Goal: Transaction & Acquisition: Purchase product/service

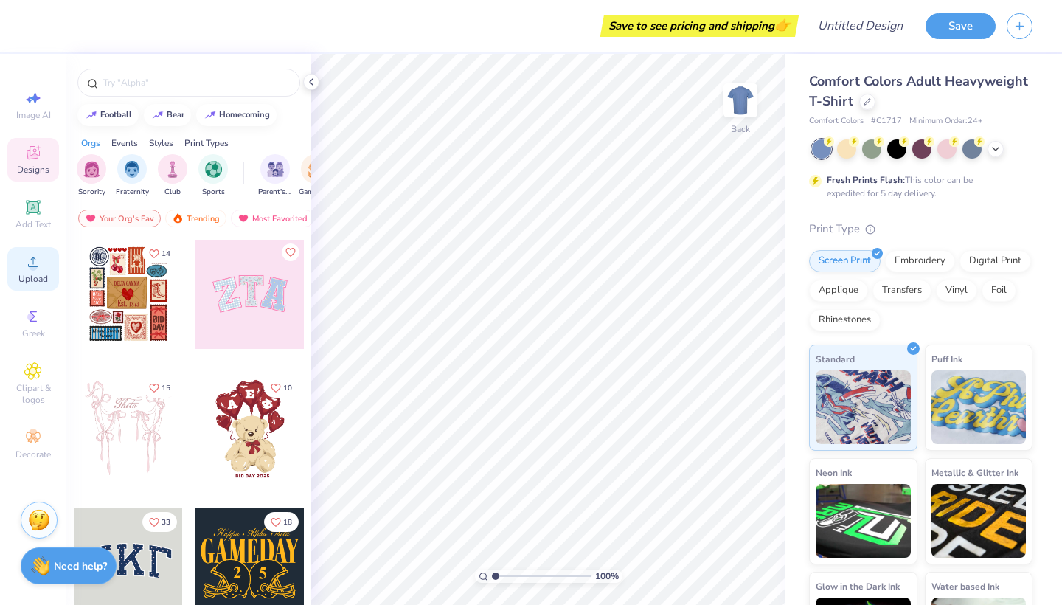
click at [40, 277] on span "Upload" at bounding box center [33, 279] width 30 height 12
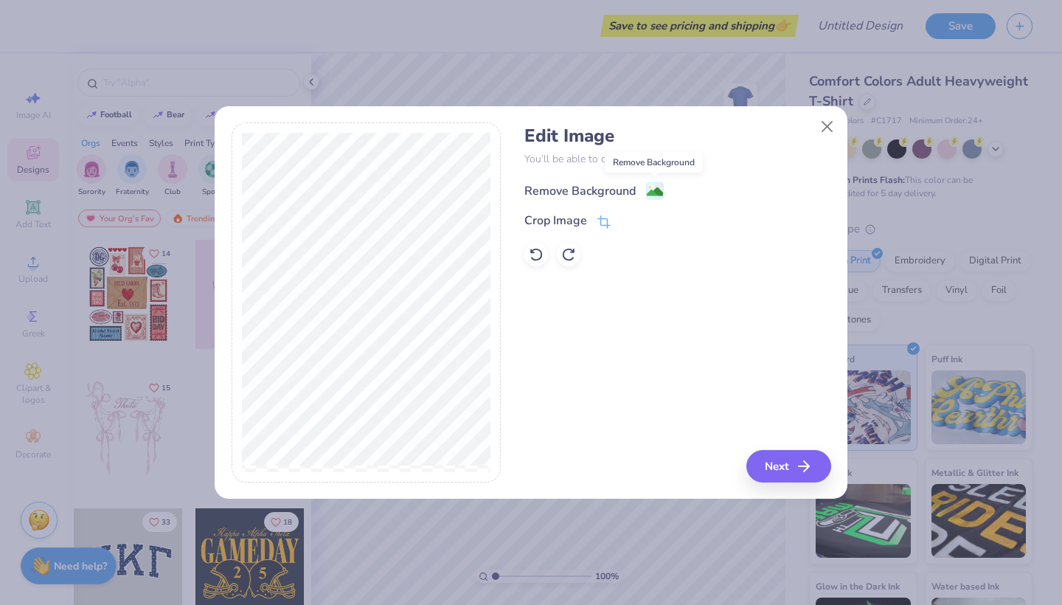
click at [657, 191] on image at bounding box center [655, 192] width 16 height 16
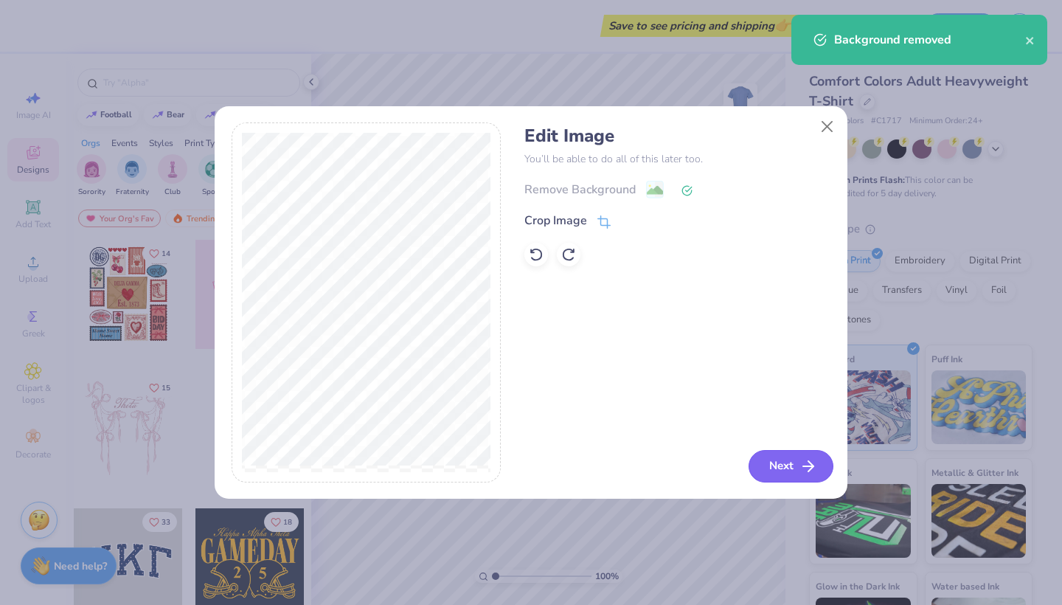
click at [781, 467] on button "Next" at bounding box center [791, 466] width 85 height 32
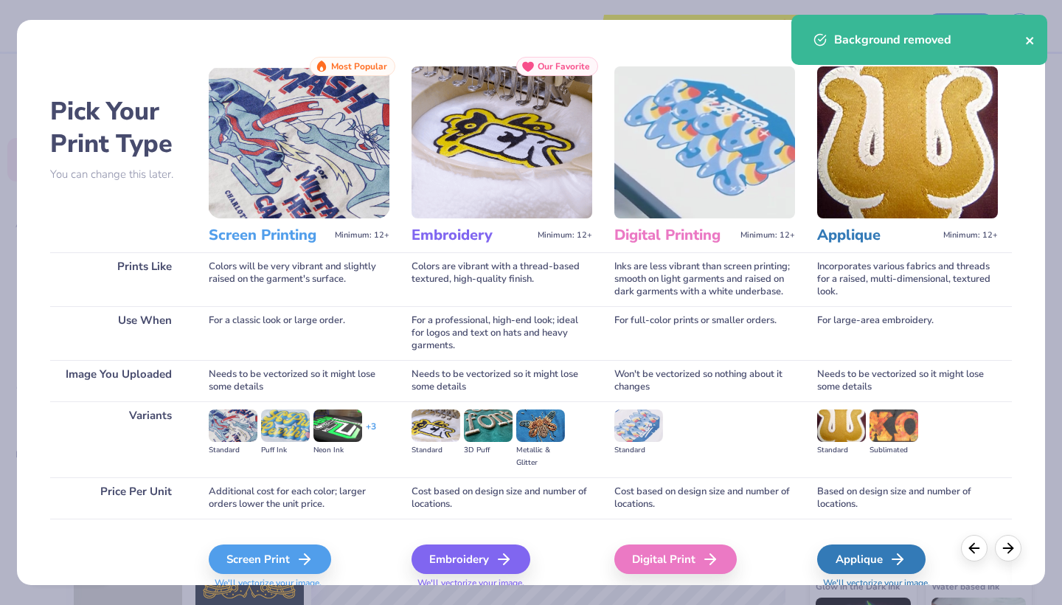
click at [1031, 37] on icon "close" at bounding box center [1031, 41] width 10 height 12
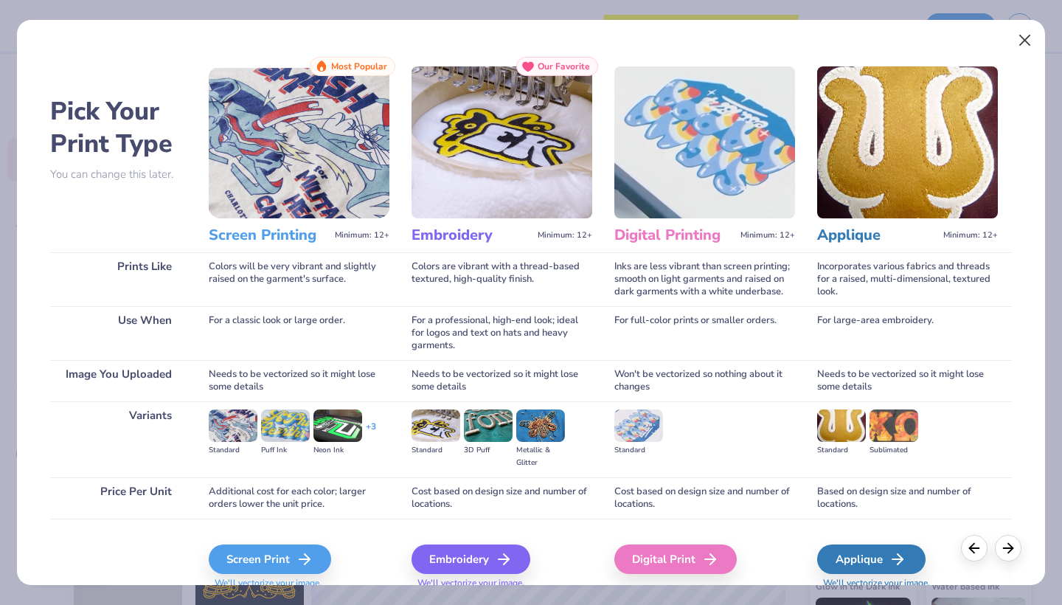
click at [1031, 37] on button "Close" at bounding box center [1025, 41] width 28 height 28
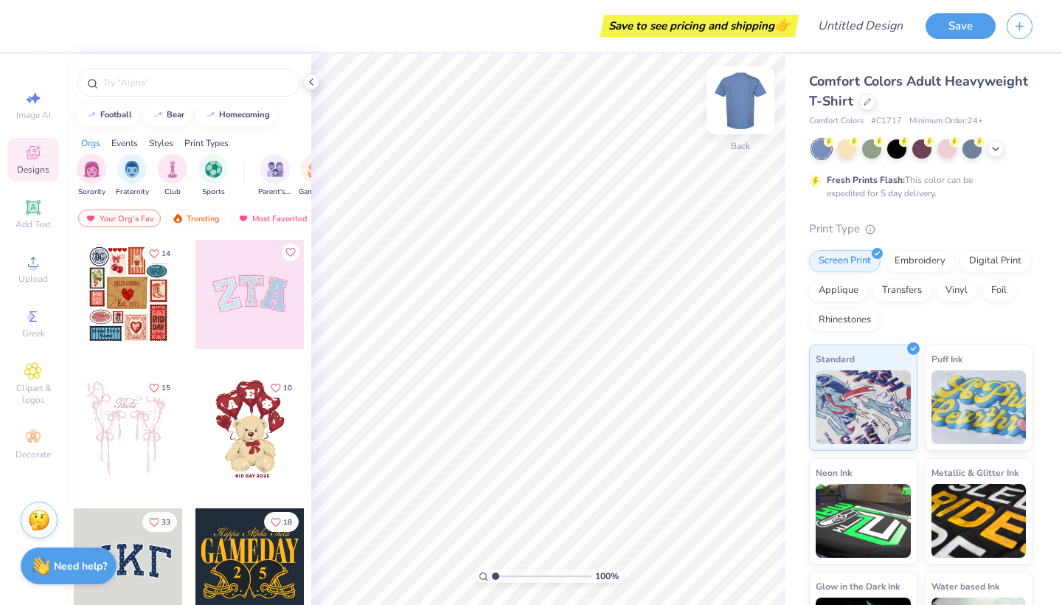
click at [738, 91] on img at bounding box center [740, 100] width 59 height 59
click at [865, 100] on icon at bounding box center [867, 100] width 7 height 7
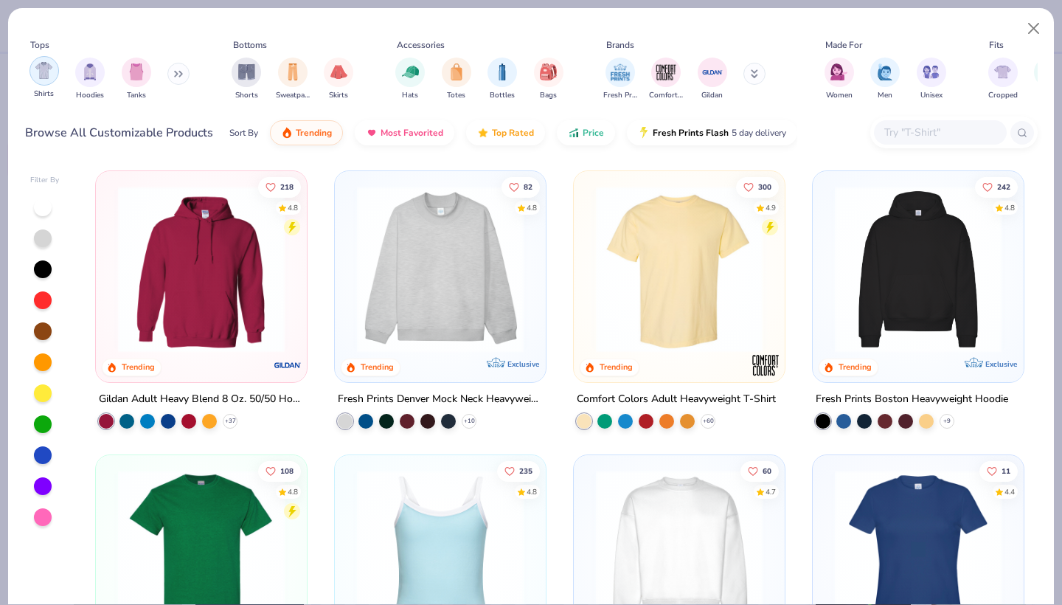
click at [58, 74] on div "filter for Shirts" at bounding box center [45, 71] width 30 height 30
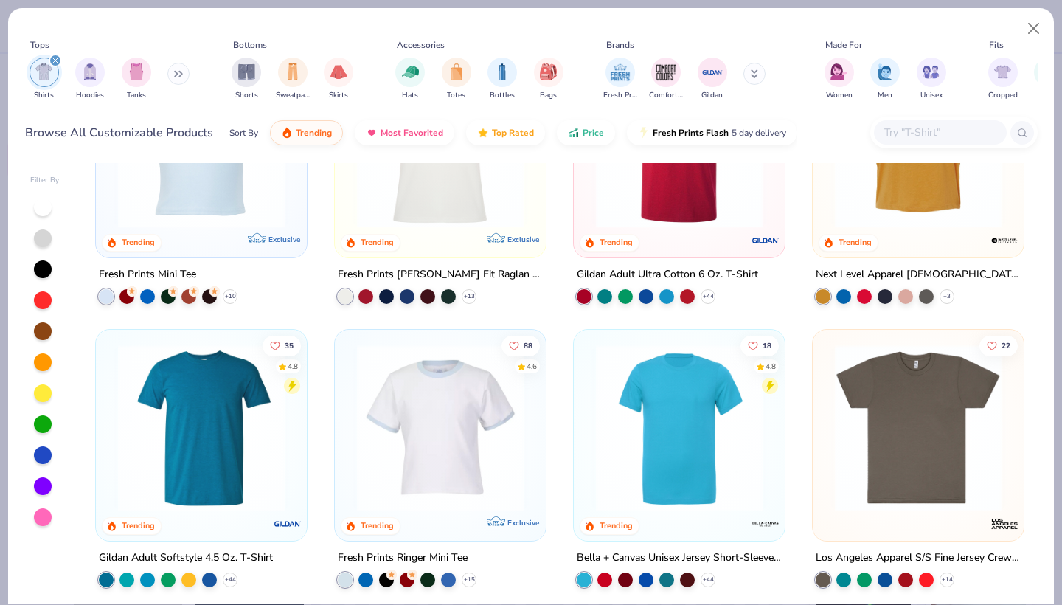
scroll to position [694, 0]
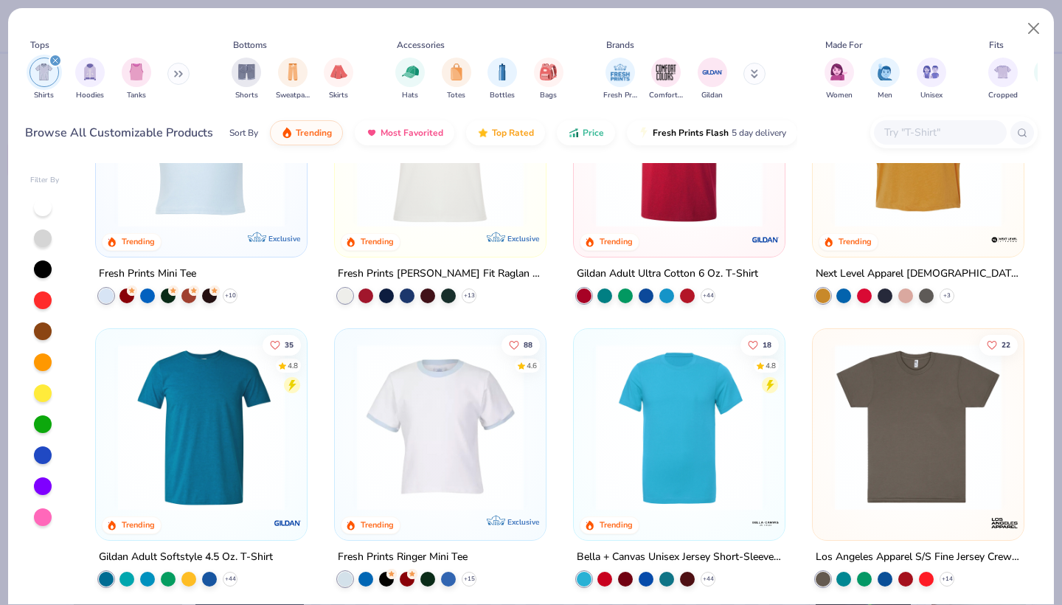
click at [696, 217] on img at bounding box center [679, 143] width 181 height 167
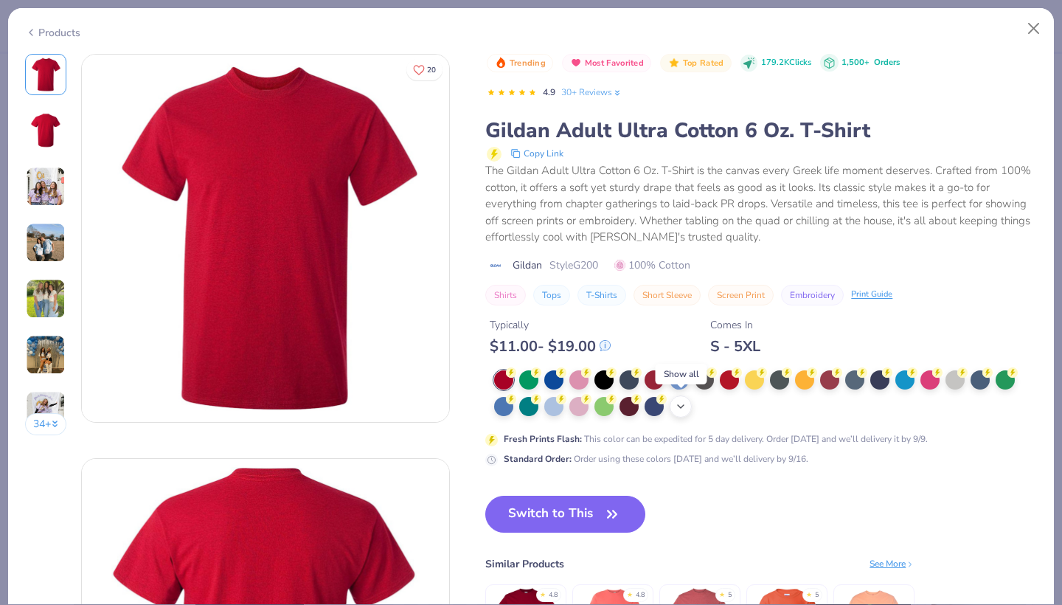
click at [679, 398] on div "+ 22" at bounding box center [681, 406] width 22 height 22
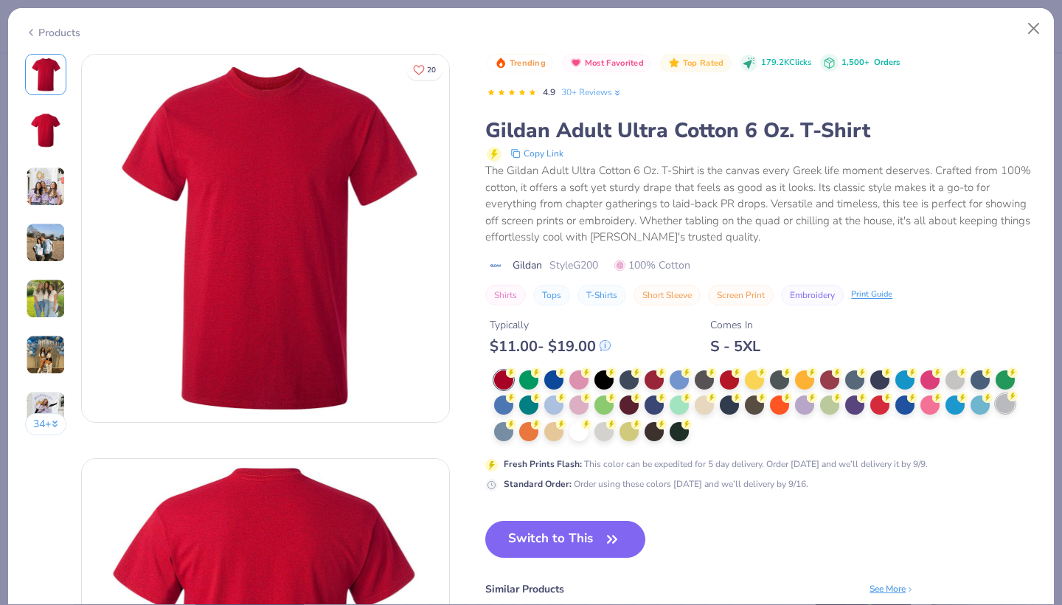
click at [1015, 404] on div at bounding box center [1005, 403] width 19 height 19
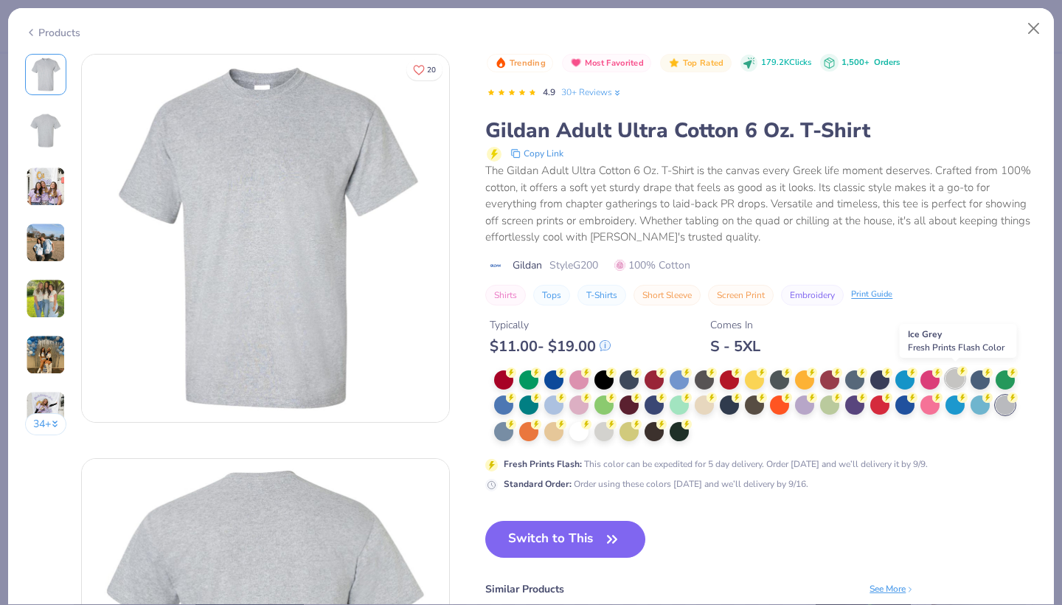
click at [953, 377] on div at bounding box center [955, 378] width 19 height 19
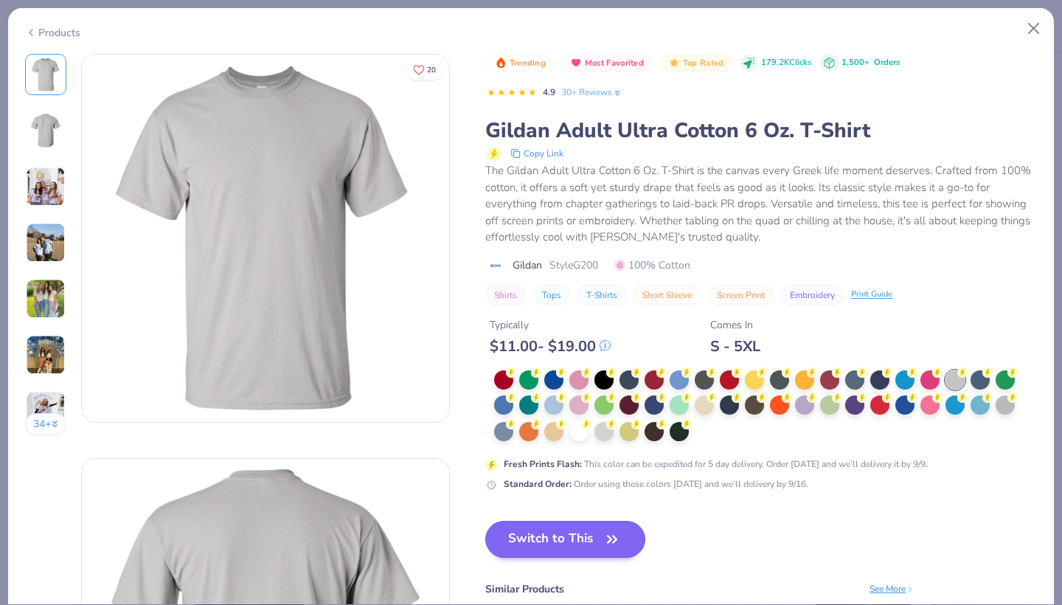
click at [547, 540] on button "Switch to This" at bounding box center [565, 539] width 160 height 37
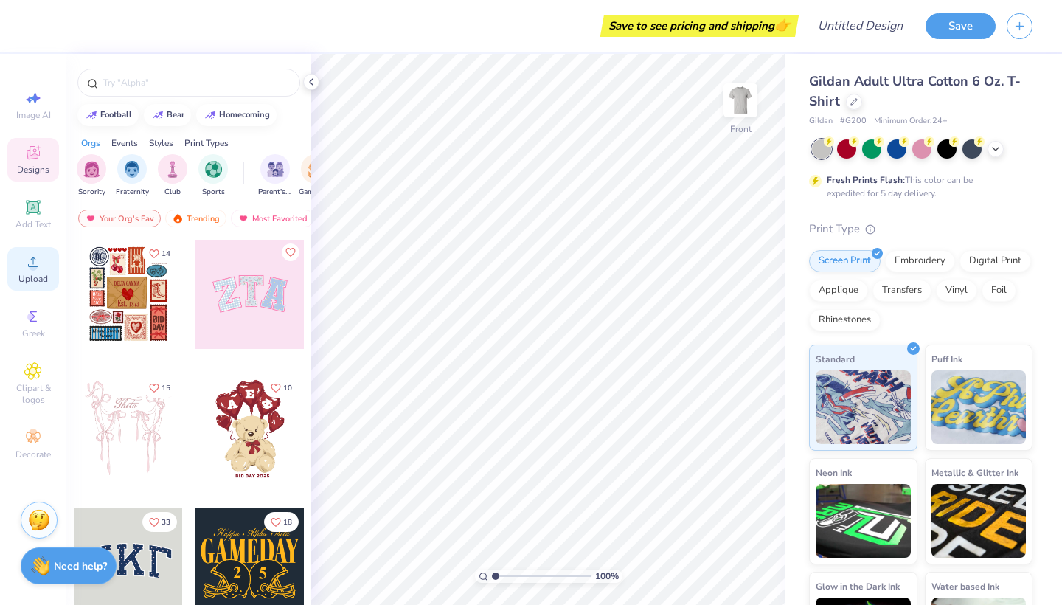
click at [41, 249] on div "Upload" at bounding box center [33, 269] width 52 height 44
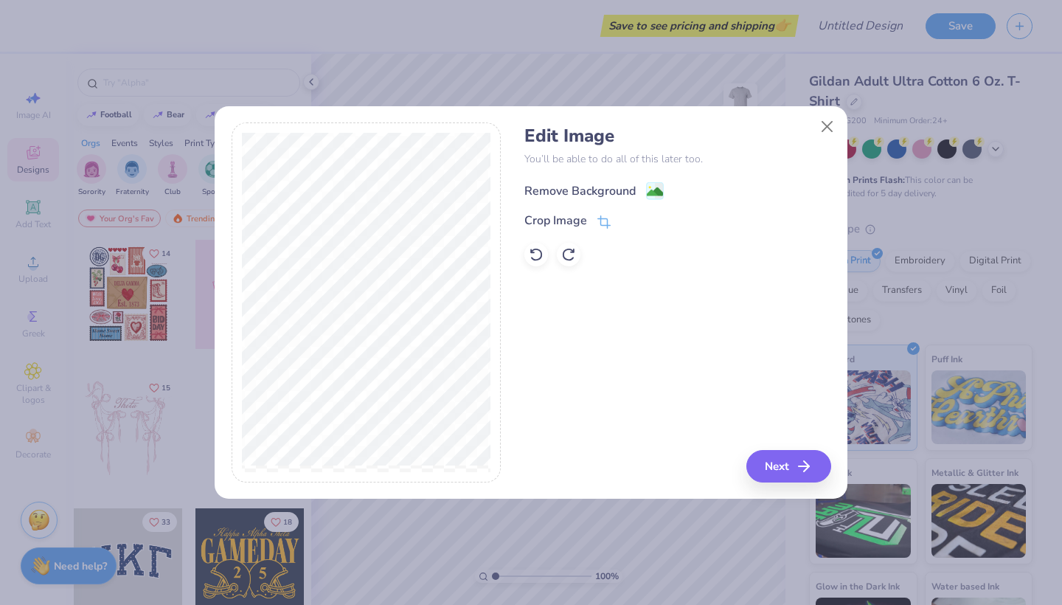
click at [647, 192] on image at bounding box center [655, 192] width 16 height 16
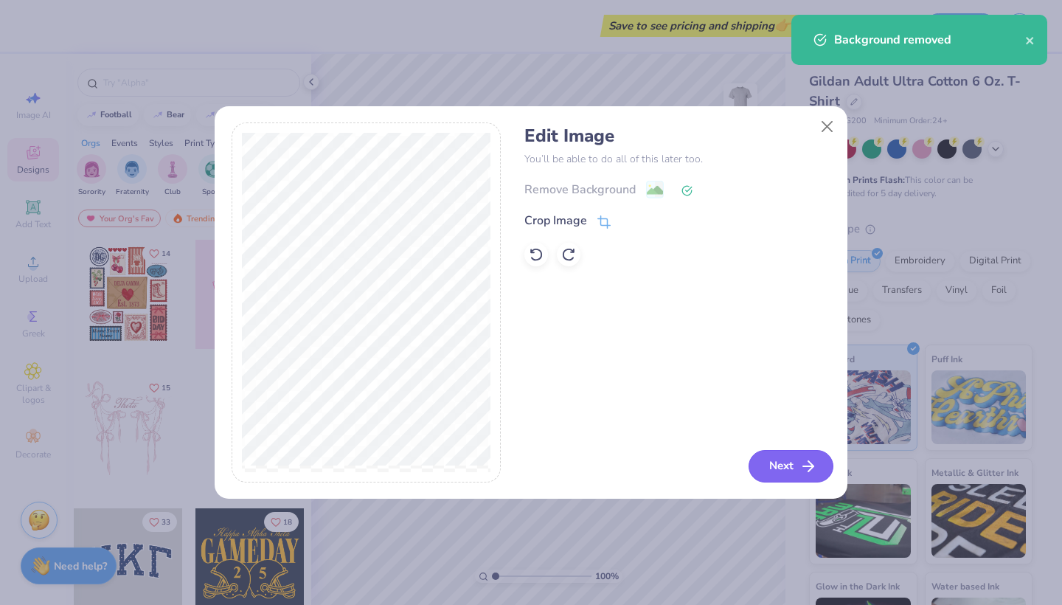
click at [803, 456] on button "Next" at bounding box center [791, 466] width 85 height 32
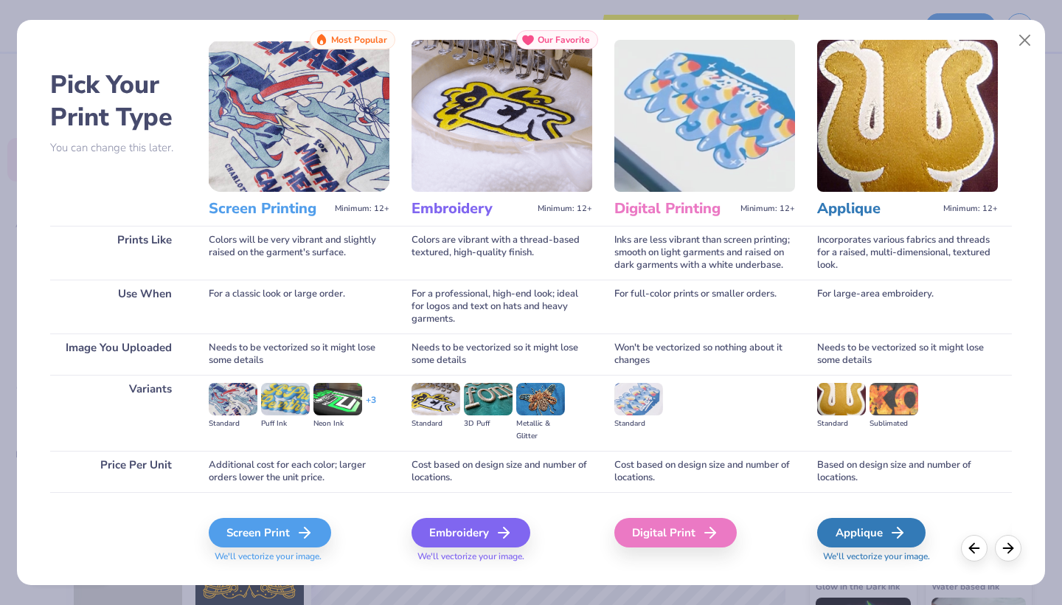
scroll to position [27, 0]
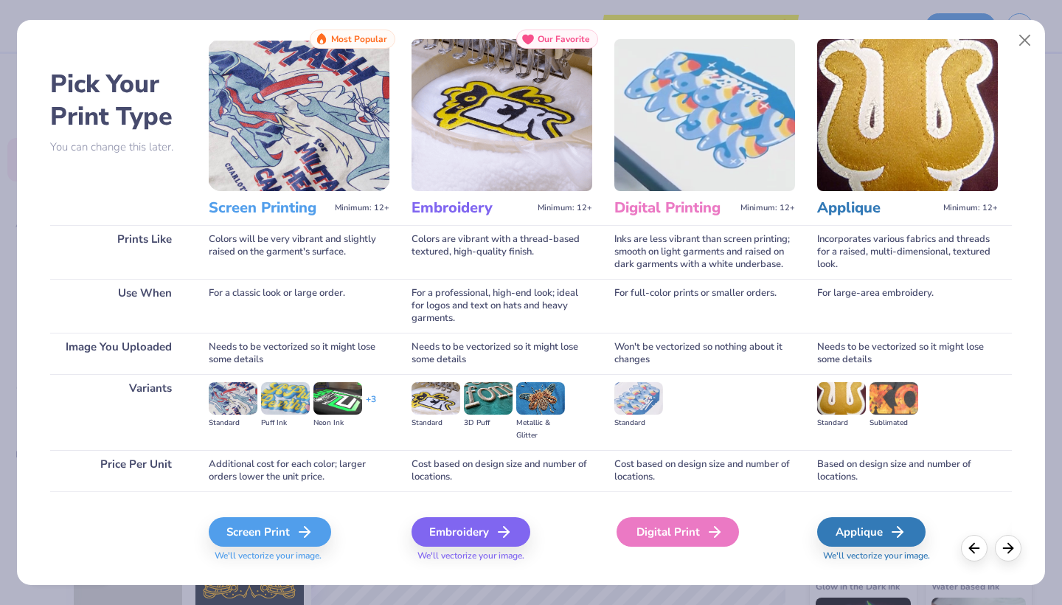
click at [690, 532] on div "Digital Print" at bounding box center [678, 532] width 122 height 30
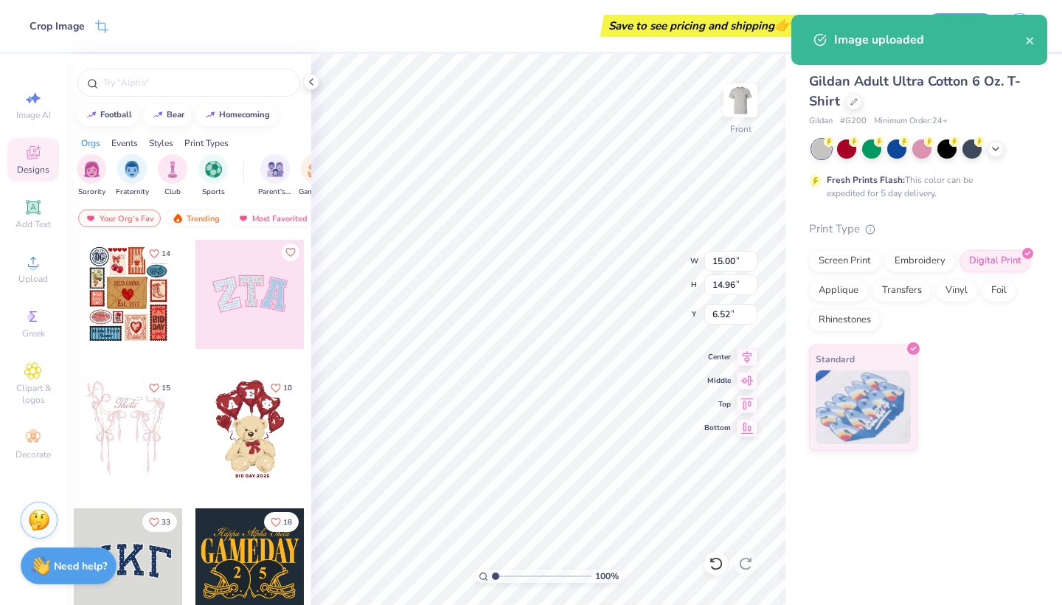
type input "4.28"
type input "4.27"
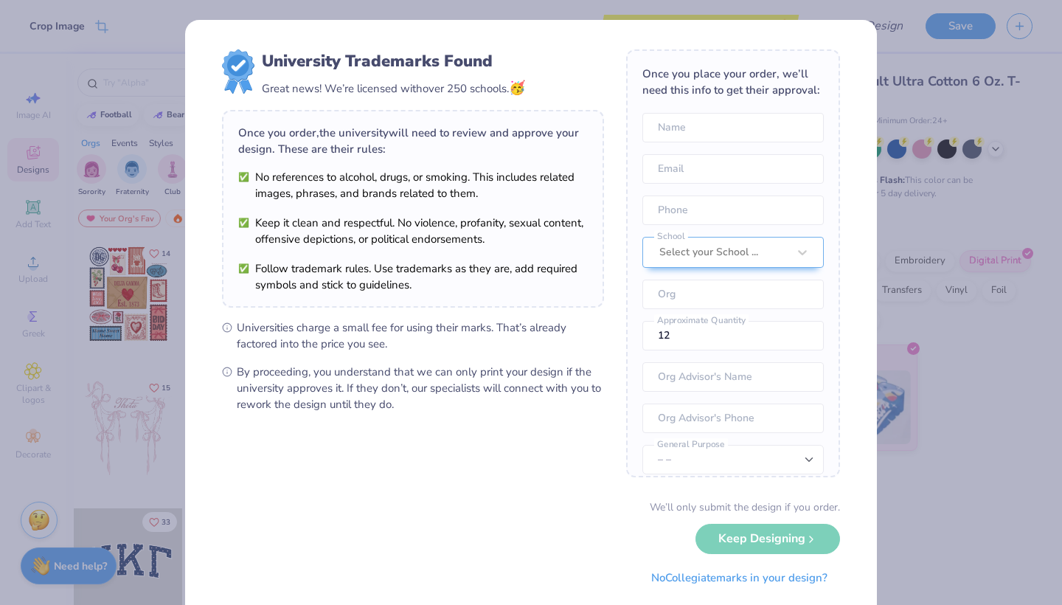
click at [936, 366] on div "University Trademarks Found Great news! We’re licensed with over 250 schools. 🥳…" at bounding box center [531, 302] width 1062 height 605
click at [783, 550] on div "We’ll only submit the design if you order. Keep Designing No Collegiate marks i…" at bounding box center [531, 545] width 618 height 93
click at [777, 531] on div "We’ll only submit the design if you order. Keep Designing No Collegiate marks i…" at bounding box center [531, 545] width 618 height 93
click at [936, 422] on div "University Trademarks Found Great news! We’re licensed with over 250 schools. 🥳…" at bounding box center [531, 302] width 1062 height 605
click at [995, 199] on div "University Trademarks Found Great news! We’re licensed with over 250 schools. 🥳…" at bounding box center [531, 302] width 1062 height 605
